Goal: Register for event/course

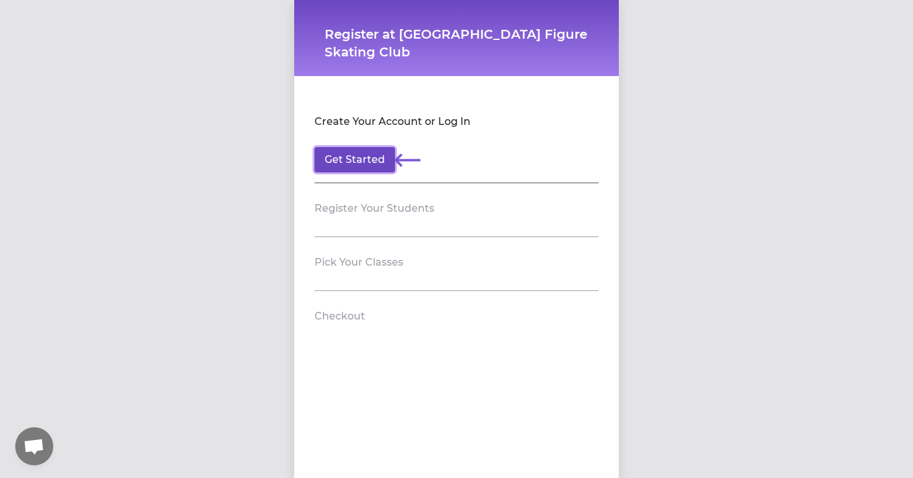
click at [366, 157] on button "Get Started" at bounding box center [355, 159] width 81 height 25
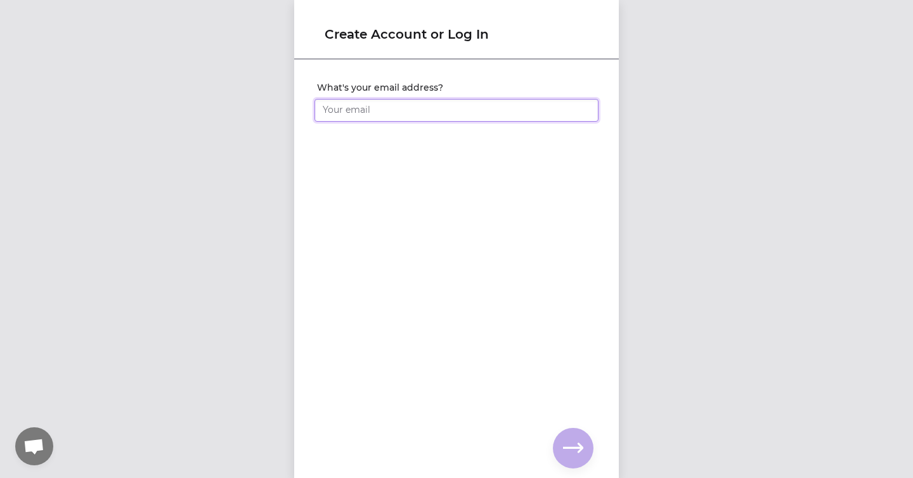
click at [391, 113] on input "What's your email address?" at bounding box center [457, 110] width 284 height 23
type input "[EMAIL_ADDRESS][PERSON_NAME][DOMAIN_NAME]"
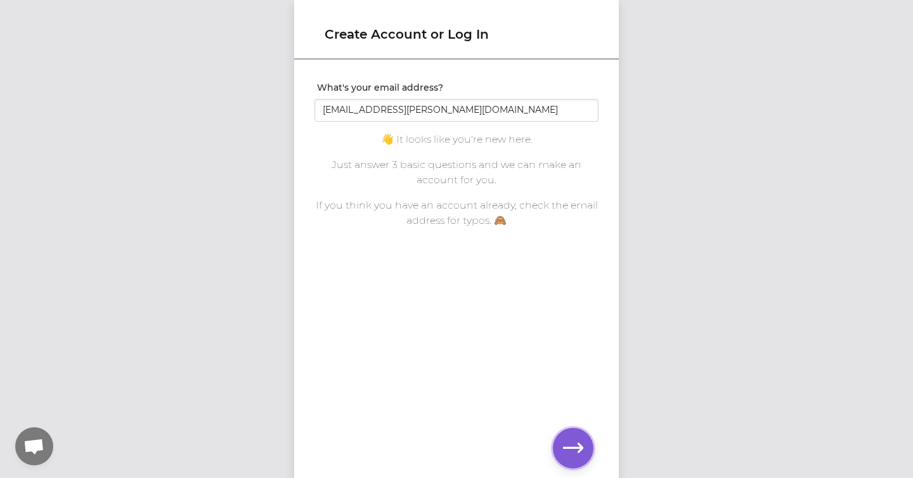
click at [582, 451] on icon "button" at bounding box center [573, 448] width 20 height 20
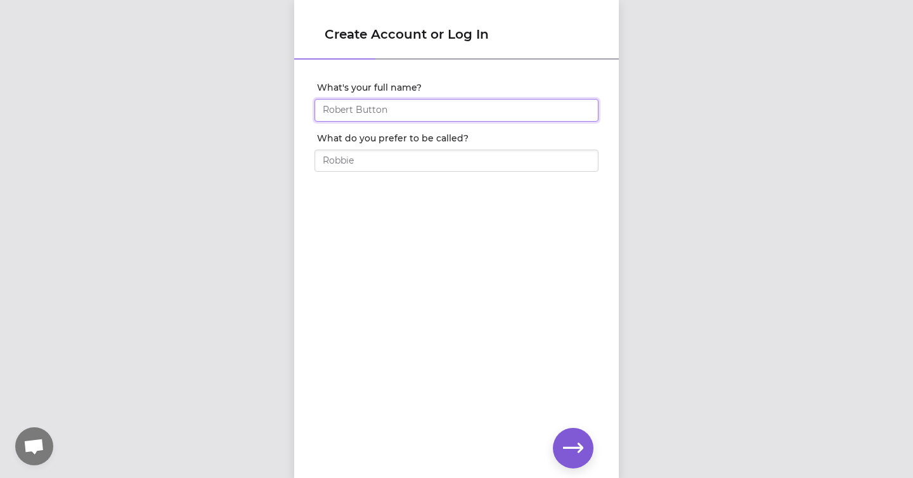
click at [352, 105] on input "What's your full name?" at bounding box center [457, 110] width 284 height 23
type input "August"
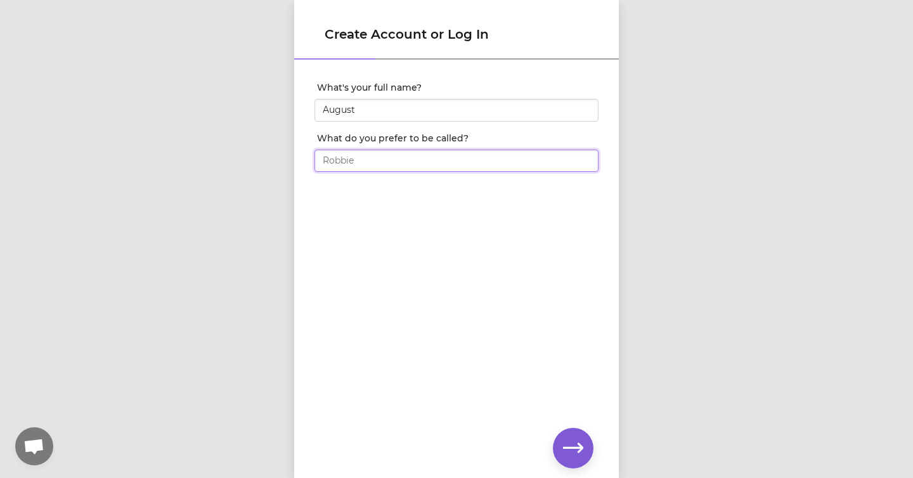
type input "S"
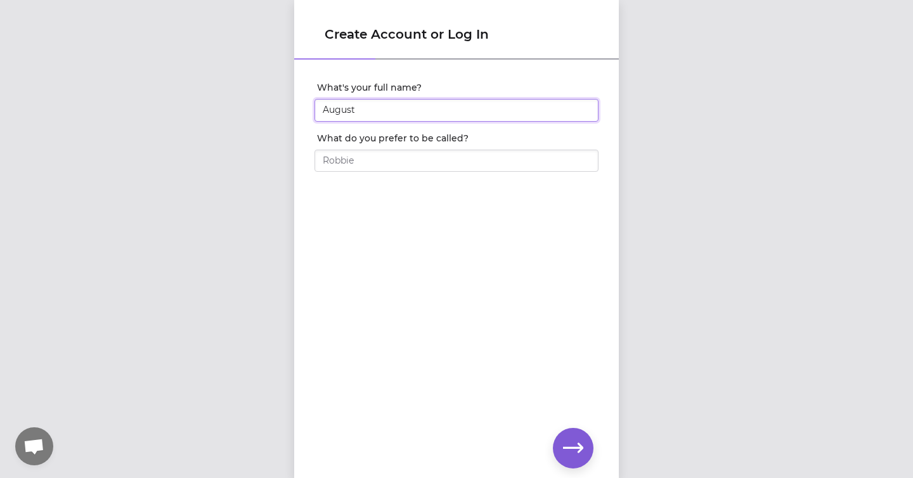
click at [368, 108] on input "August" at bounding box center [457, 110] width 284 height 23
type input "[PERSON_NAME]"
click at [566, 450] on icon "button" at bounding box center [573, 448] width 20 height 20
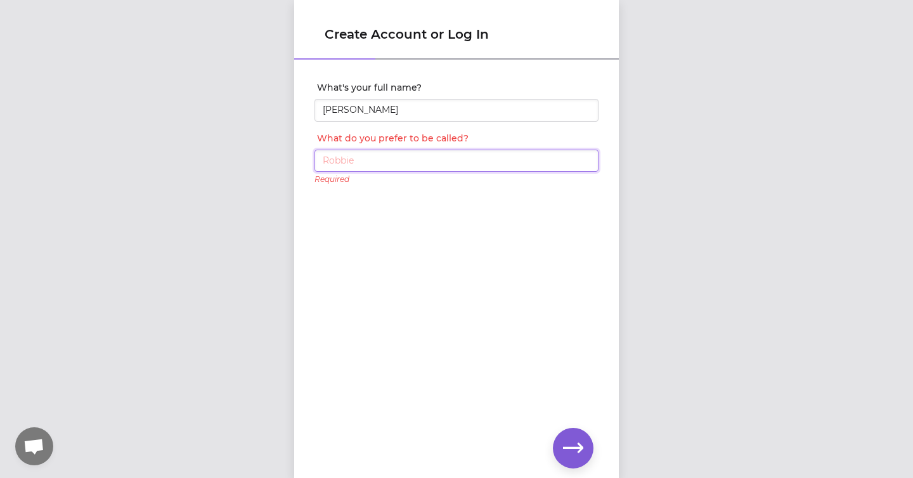
click at [403, 169] on input "What do you prefer to be called?" at bounding box center [457, 161] width 284 height 23
type input "August"
click at [570, 441] on icon "button" at bounding box center [573, 448] width 20 height 20
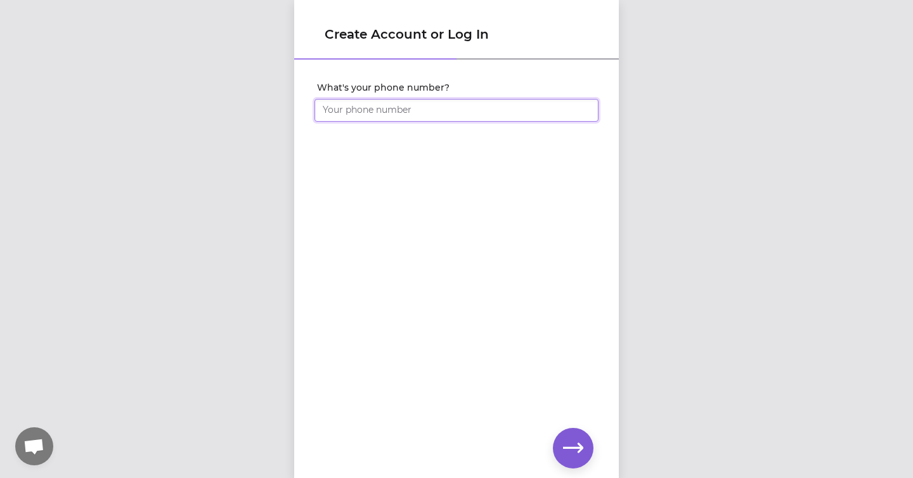
click at [379, 111] on input "What's your phone number?" at bounding box center [457, 110] width 284 height 23
type input "[PHONE_NUMBER]"
click at [576, 448] on icon "button" at bounding box center [573, 448] width 20 height 10
click at [575, 438] on icon "button" at bounding box center [573, 448] width 20 height 20
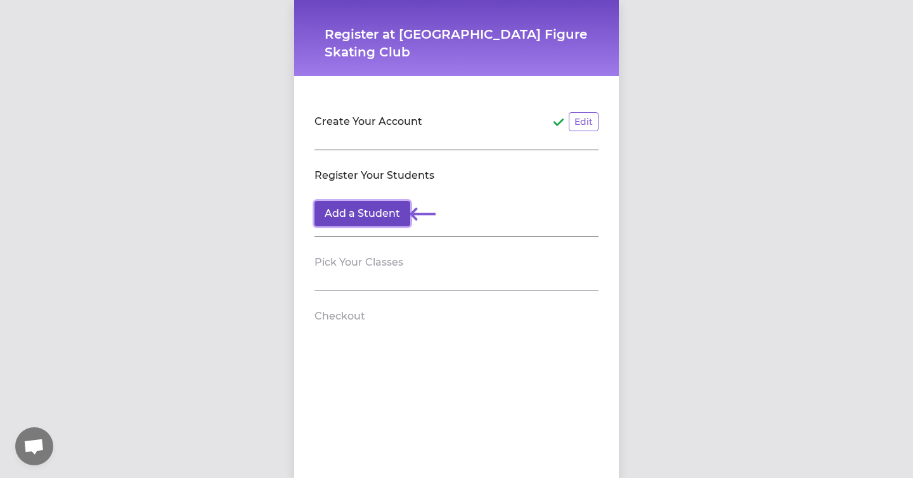
click at [379, 214] on button "Add a Student" at bounding box center [363, 213] width 96 height 25
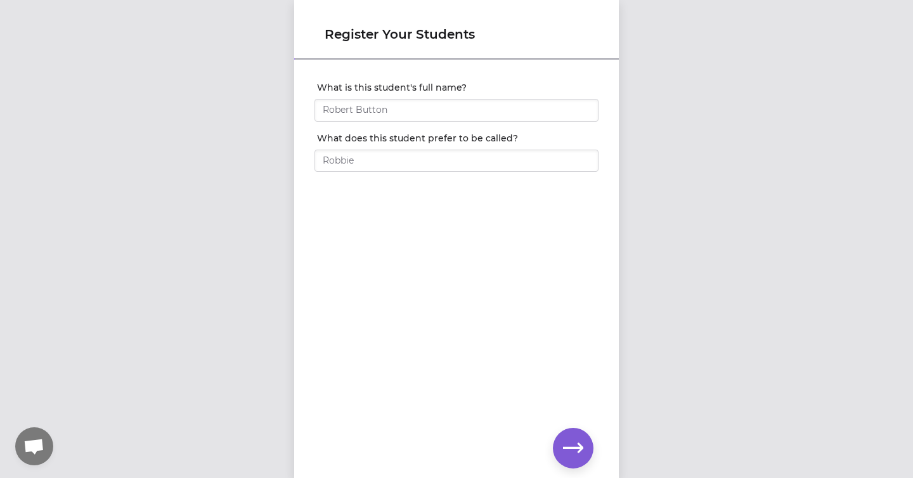
click at [229, 302] on div "Register Your Students What is this student's full name? What does this student…" at bounding box center [456, 239] width 913 height 478
click at [389, 110] on input "What is this student's full name?" at bounding box center [457, 110] width 284 height 23
type input "[PERSON_NAME]"
type input "Ace"
click at [554, 438] on div "Register Your Students What is this student's full name? [PERSON_NAME] What doe…" at bounding box center [456, 239] width 325 height 478
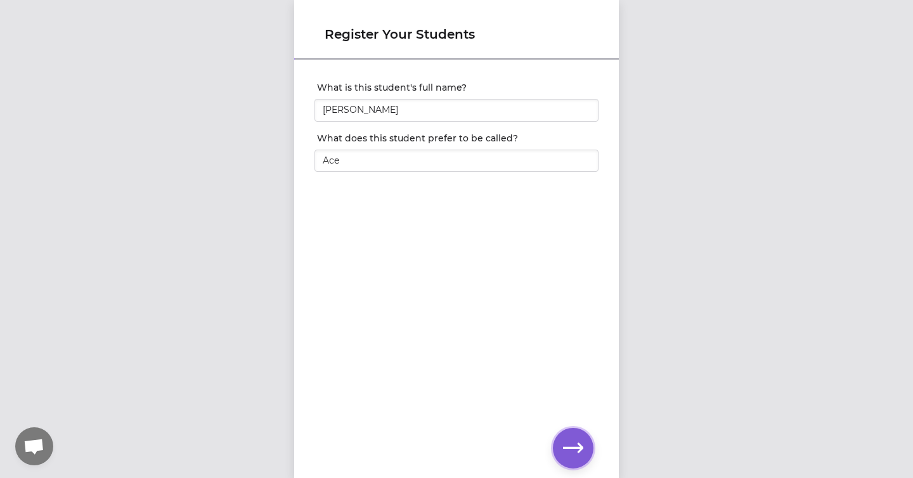
click at [573, 447] on icon "button" at bounding box center [573, 448] width 20 height 20
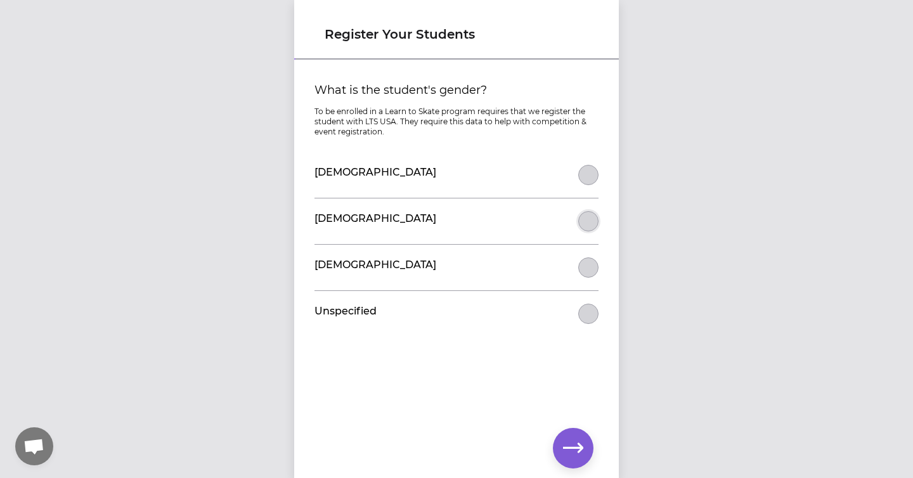
click at [586, 185] on button "What is the student's gender?" at bounding box center [588, 175] width 20 height 20
click at [566, 453] on icon "button" at bounding box center [573, 448] width 20 height 20
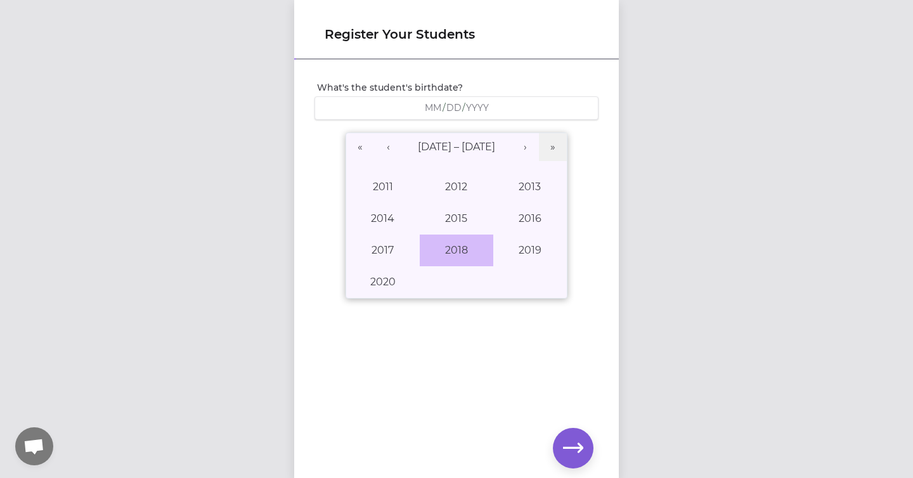
click at [455, 261] on button "2018" at bounding box center [457, 251] width 74 height 32
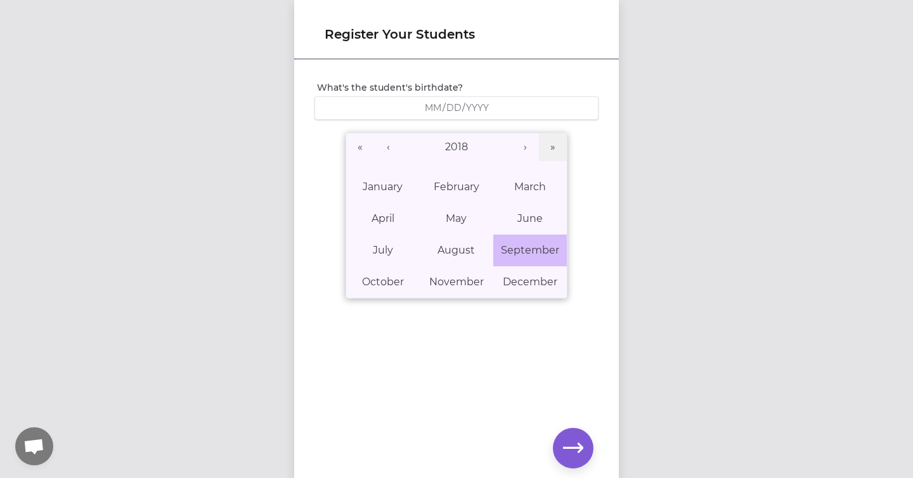
click at [510, 244] on abbr "September" at bounding box center [530, 250] width 58 height 12
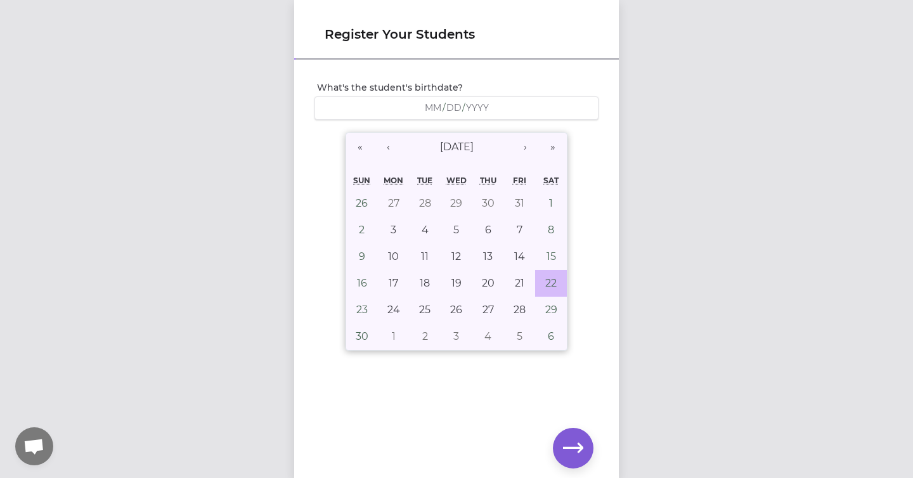
click at [544, 276] on button "22" at bounding box center [551, 283] width 32 height 27
type input "[DATE]"
type input "9"
type input "22"
type input "2018"
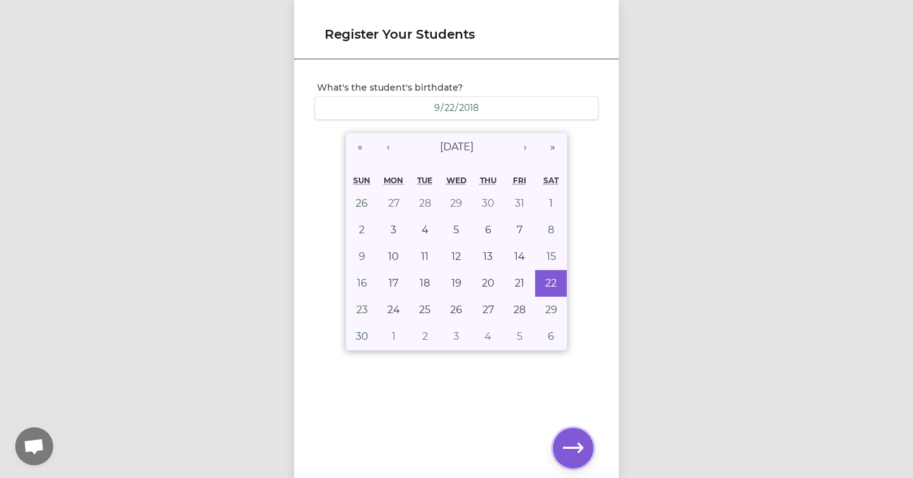
click at [573, 452] on icon "button" at bounding box center [573, 448] width 20 height 20
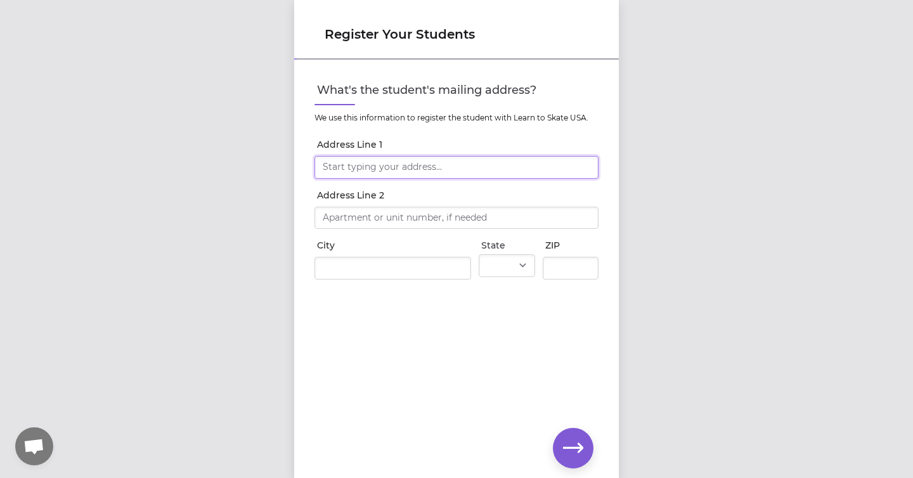
click at [386, 173] on input "Address Line 1" at bounding box center [457, 167] width 284 height 23
type input "[STREET_ADDRESS][PERSON_NAME]"
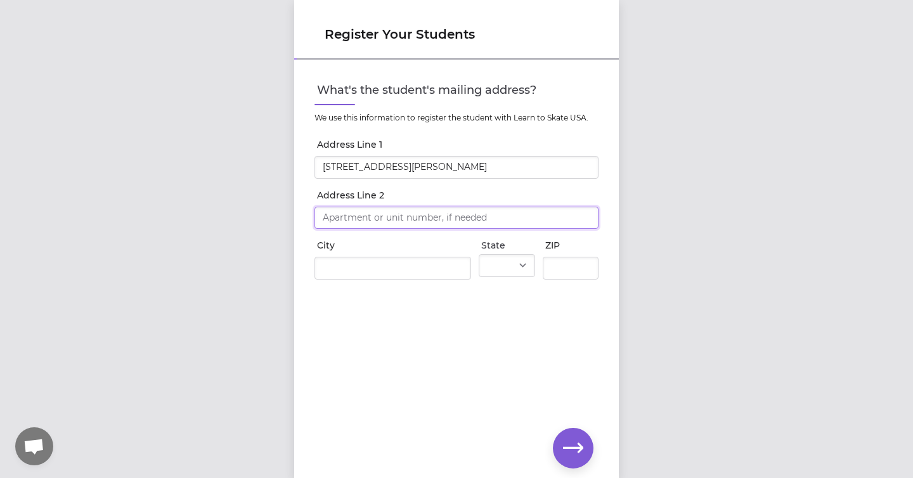
type input "[STREET_ADDRESS][PERSON_NAME]"
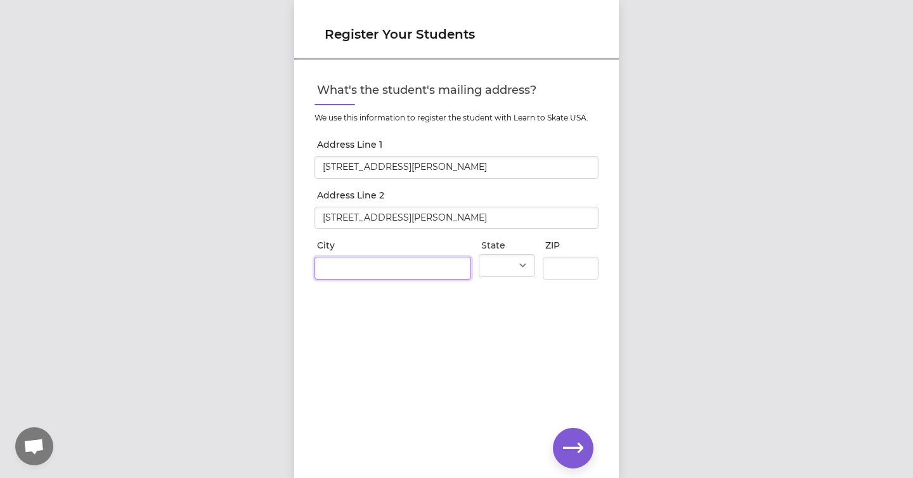
type input "[GEOGRAPHIC_DATA]"
select select "WA"
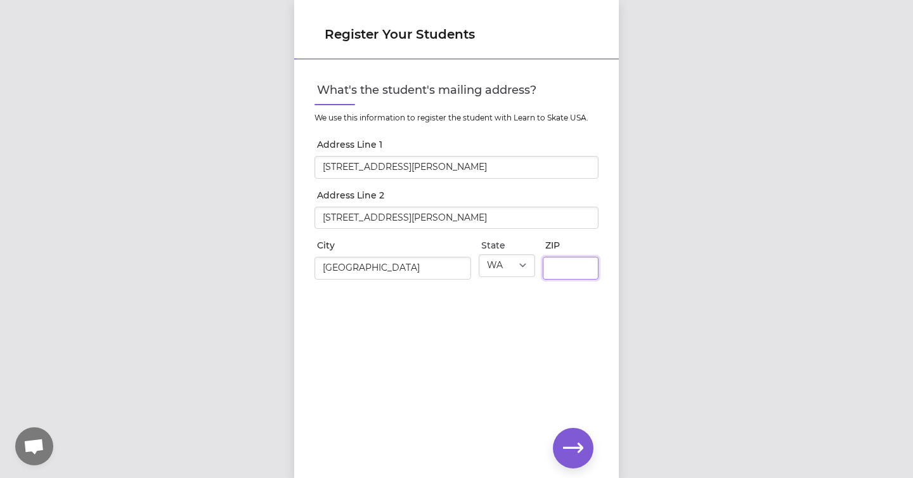
type input "99204"
click at [574, 448] on icon "button" at bounding box center [573, 448] width 20 height 10
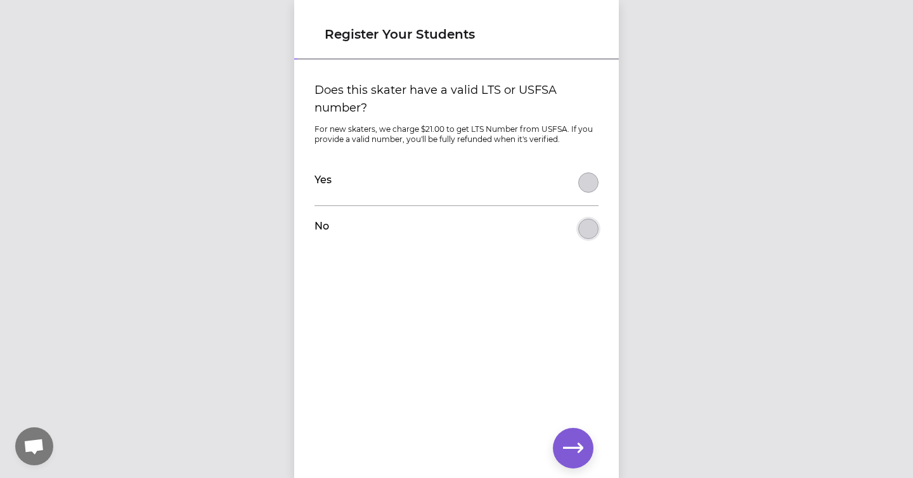
click at [586, 193] on button "Does this skater have a valid LTS or USFSA number?" at bounding box center [588, 182] width 20 height 20
click at [577, 441] on icon "button" at bounding box center [573, 448] width 20 height 20
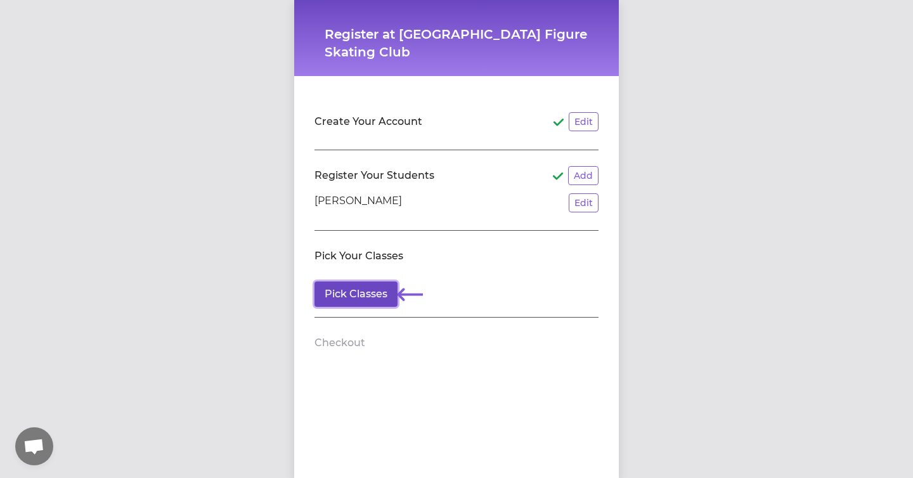
click at [357, 299] on button "Pick Classes" at bounding box center [356, 294] width 83 height 25
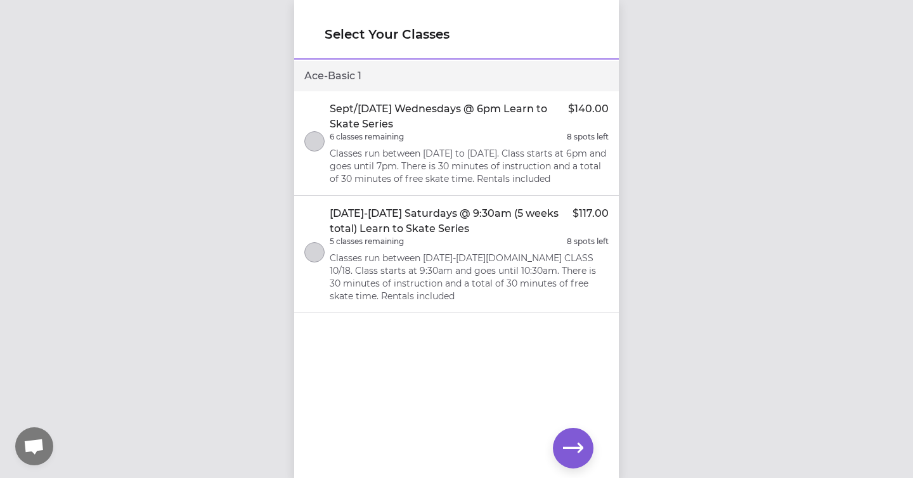
click at [325, 146] on li "Sept/[DATE] Wednesdays @ 6pm Learn to Skate Series $140.00 6 classes remaining …" at bounding box center [456, 143] width 325 height 105
click at [566, 450] on icon "button" at bounding box center [573, 448] width 20 height 20
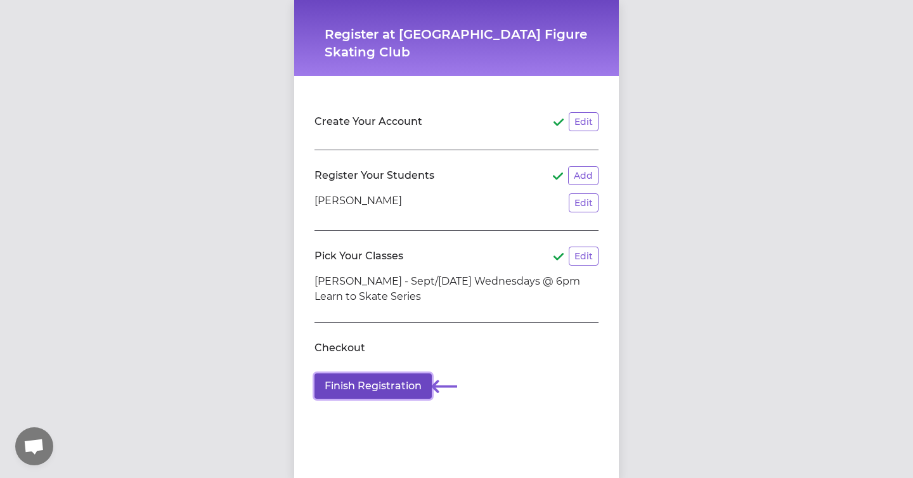
click at [365, 385] on button "Finish Registration" at bounding box center [373, 385] width 117 height 25
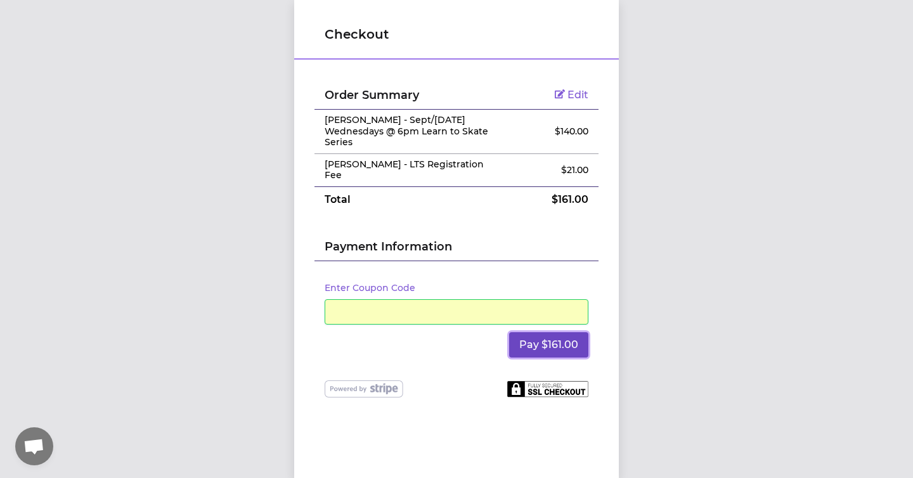
click at [549, 337] on button "Pay $161.00" at bounding box center [548, 344] width 79 height 25
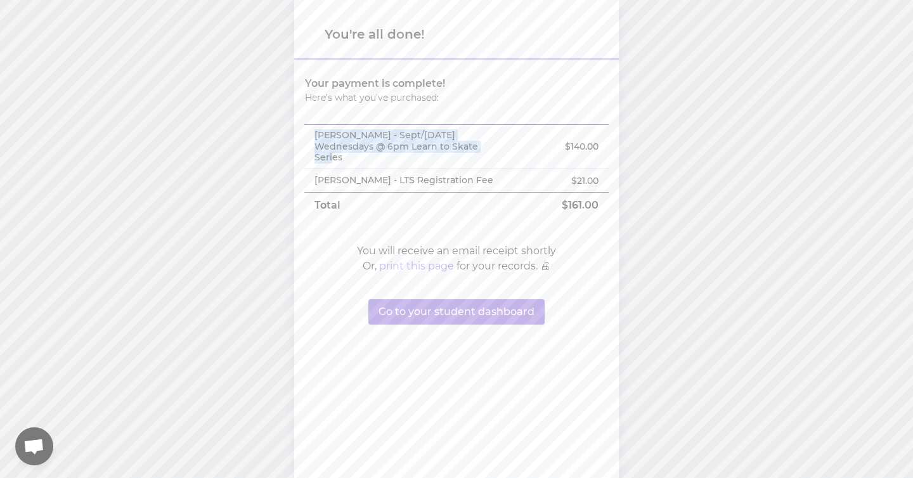
drag, startPoint x: 455, startPoint y: 155, endPoint x: 325, endPoint y: 124, distance: 133.7
click at [325, 124] on tbody "Your payment is complete! Here's what you've purchased: [PERSON_NAME] - Sept/[D…" at bounding box center [456, 144] width 304 height 147
copy tbody "[PERSON_NAME] - Sept/[DATE] Wednesdays @ 6pm Learn to Skate Series"
